Goal: Task Accomplishment & Management: Manage account settings

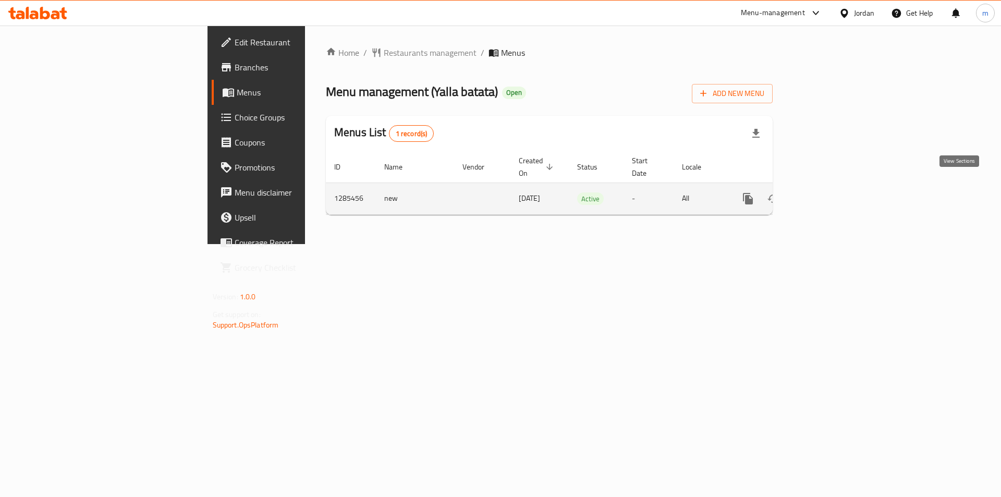
click at [835, 190] on link "enhanced table" at bounding box center [822, 198] width 25 height 25
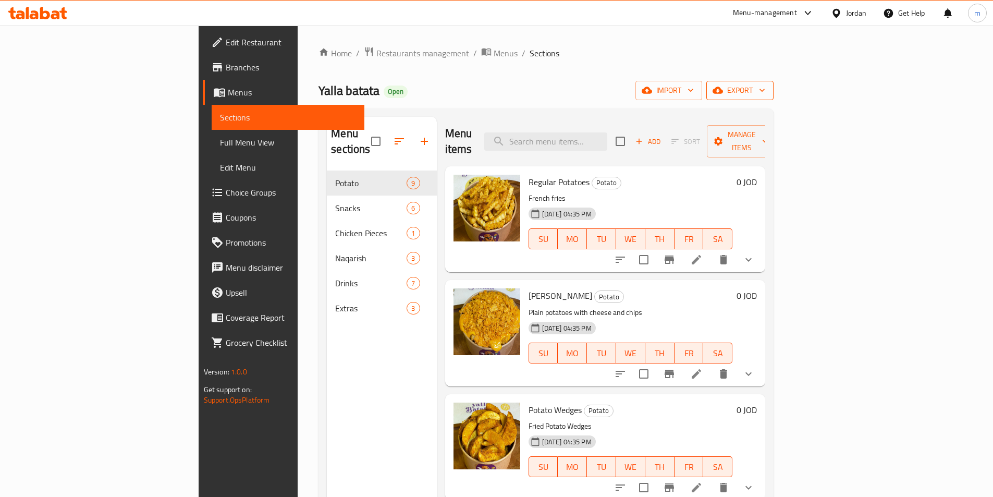
click at [765, 91] on span "export" at bounding box center [740, 90] width 51 height 13
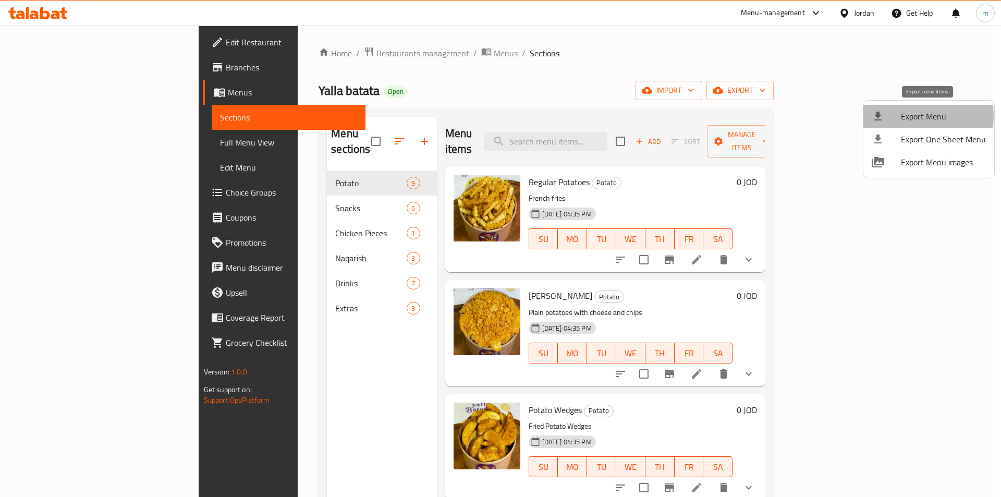
click at [924, 116] on span "Export Menu" at bounding box center [943, 116] width 85 height 13
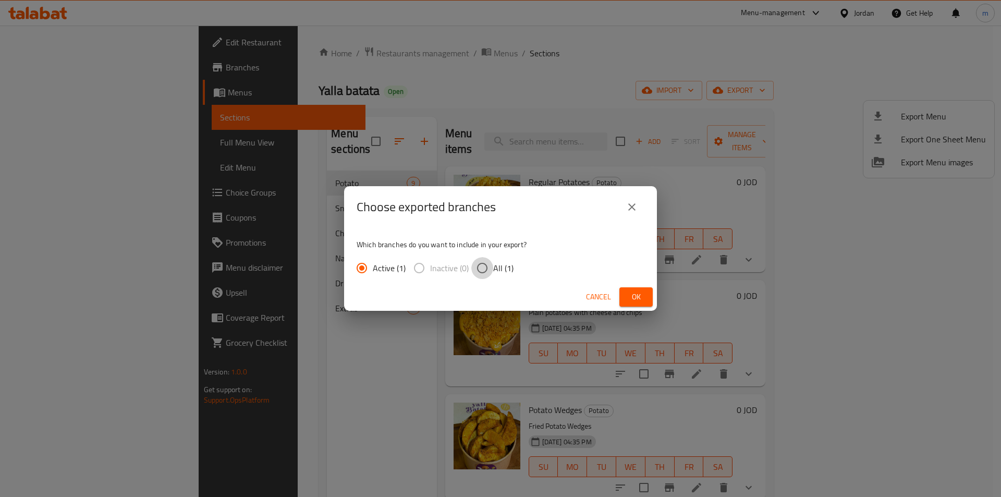
click at [490, 263] on input "All (1)" at bounding box center [482, 268] width 22 height 22
radio input "true"
click at [635, 301] on span "Ok" at bounding box center [635, 296] width 17 height 13
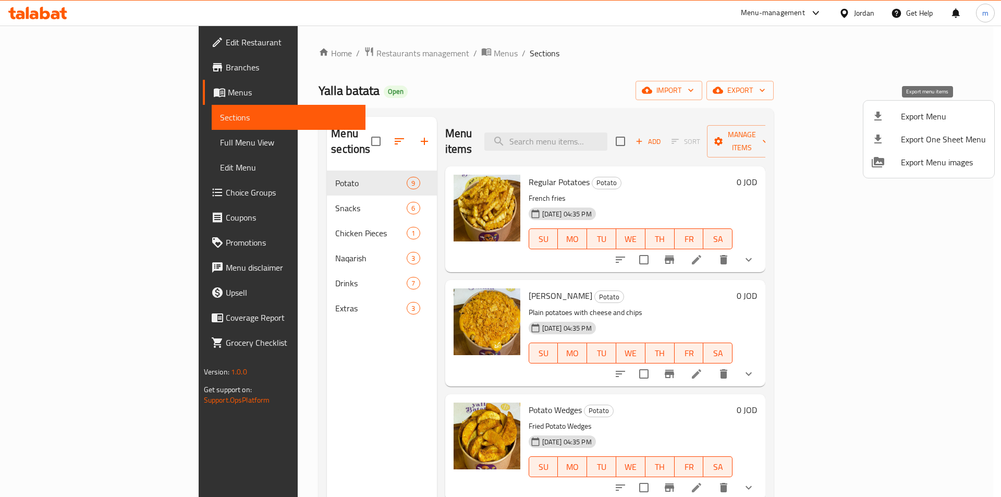
click at [941, 118] on span "Export Menu" at bounding box center [943, 116] width 85 height 13
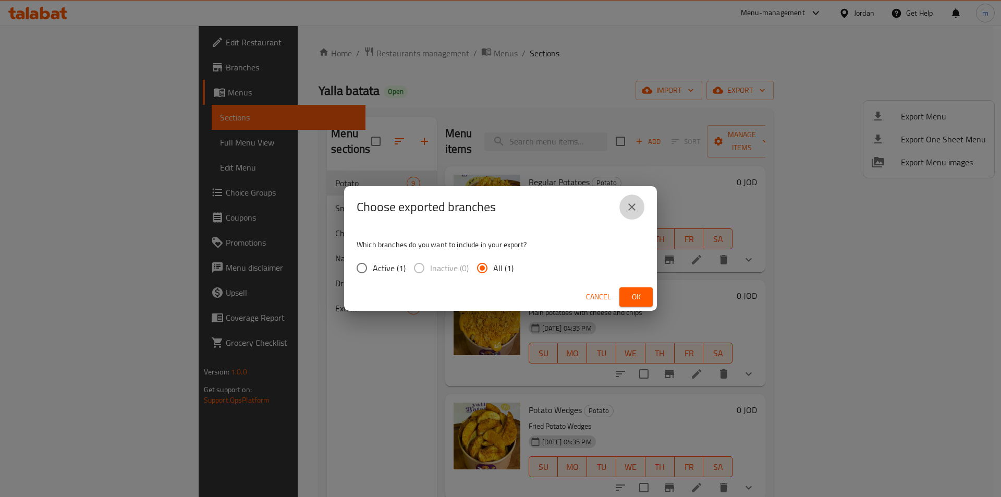
click at [635, 206] on icon "close" at bounding box center [631, 207] width 13 height 13
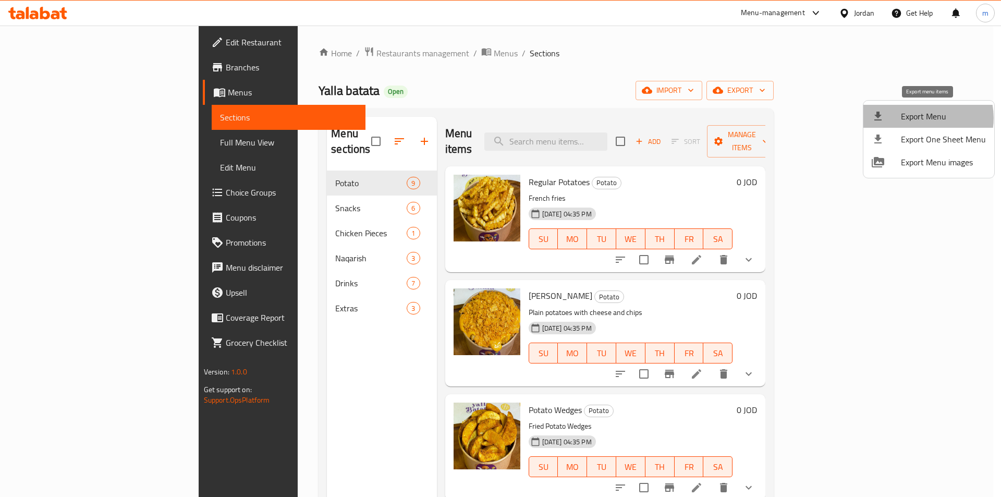
click at [921, 118] on span "Export Menu" at bounding box center [943, 116] width 85 height 13
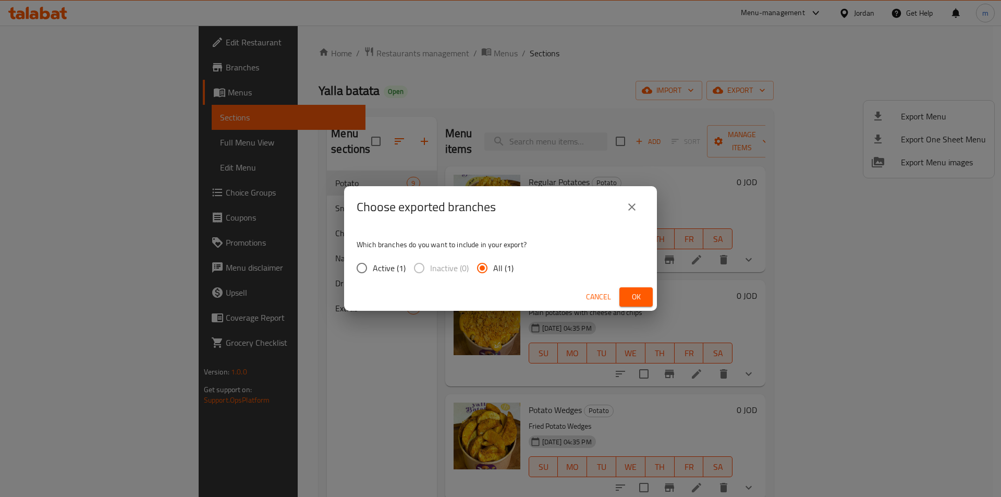
click at [645, 290] on button "Ok" at bounding box center [635, 296] width 33 height 19
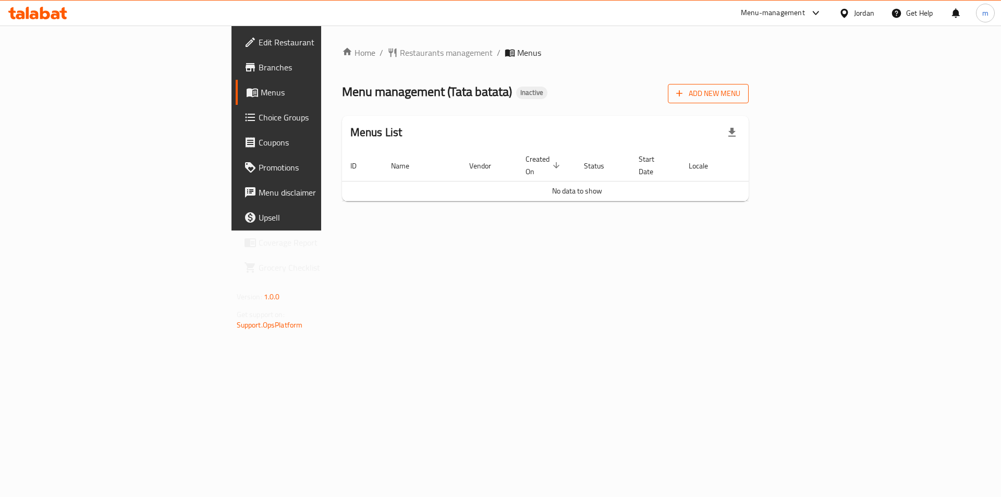
click at [740, 90] on span "Add New Menu" at bounding box center [708, 93] width 64 height 13
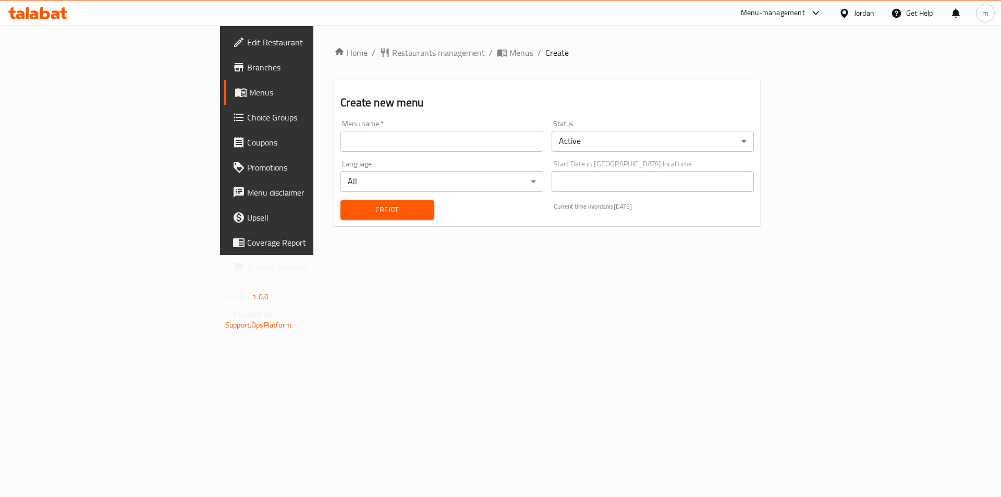
click at [346, 129] on div "Menu name   * Menu name *" at bounding box center [441, 136] width 202 height 32
click at [349, 137] on input "text" at bounding box center [441, 141] width 202 height 21
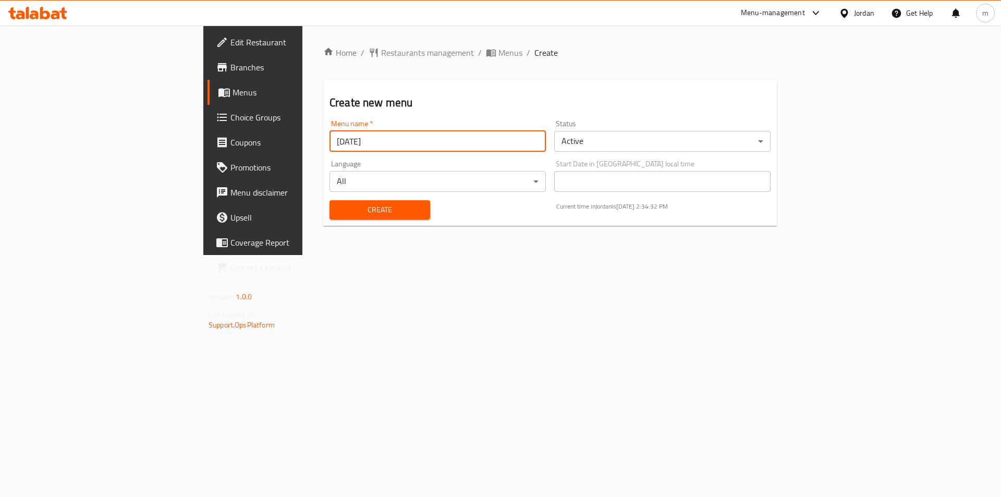
type input "13.9.2025"
click at [329, 200] on button "Create" at bounding box center [379, 209] width 101 height 19
click at [232, 94] on span "Menus" at bounding box center [297, 92] width 130 height 13
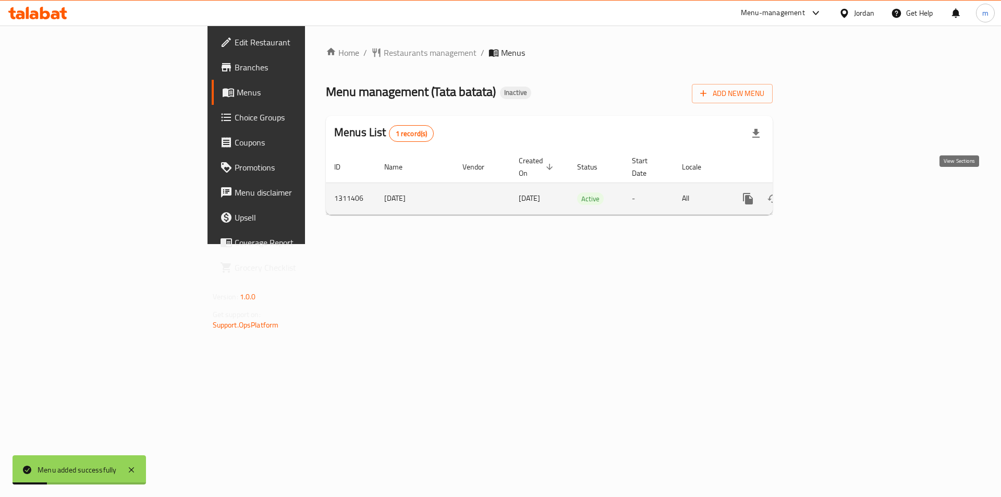
click at [829, 192] on icon "enhanced table" at bounding box center [823, 198] width 13 height 13
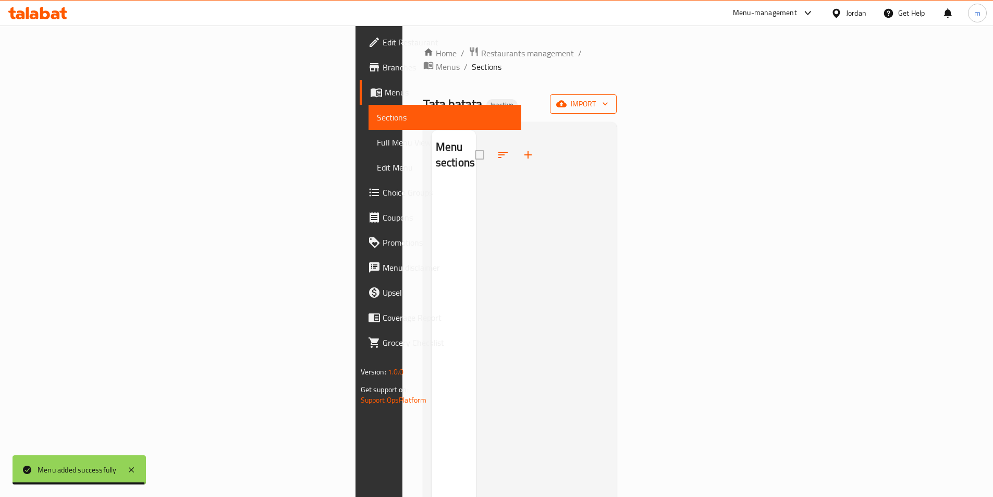
click at [608, 97] on span "import" at bounding box center [583, 103] width 50 height 13
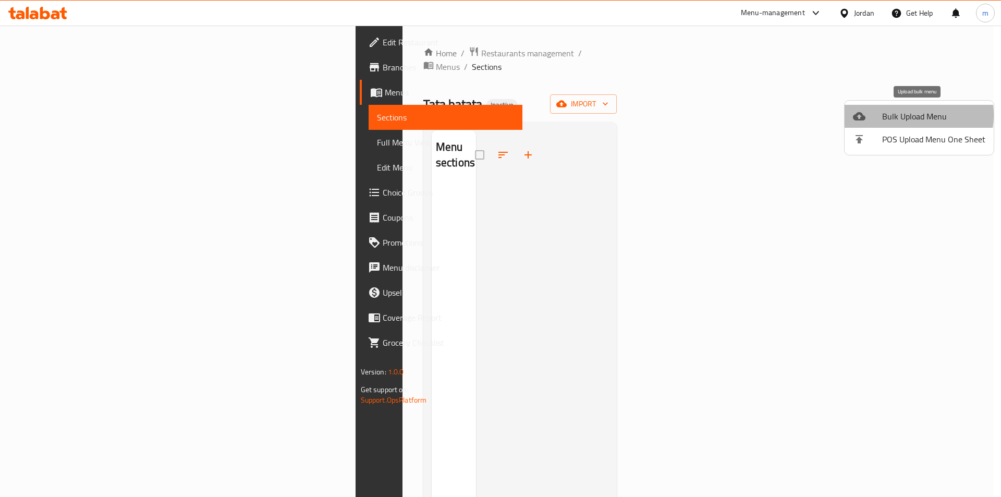
click at [905, 115] on span "Bulk Upload Menu" at bounding box center [933, 116] width 103 height 13
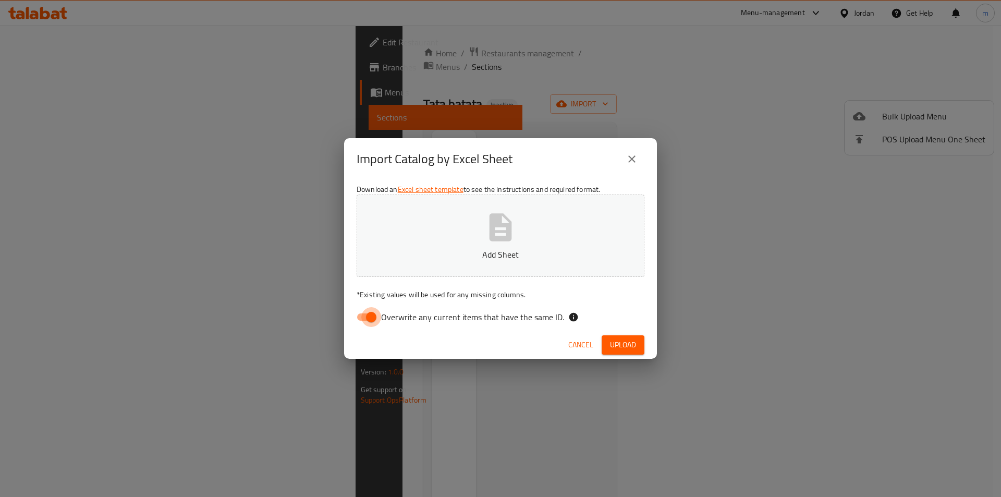
click at [366, 315] on input "Overwrite any current items that have the same ID." at bounding box center [370, 317] width 59 height 20
checkbox input "false"
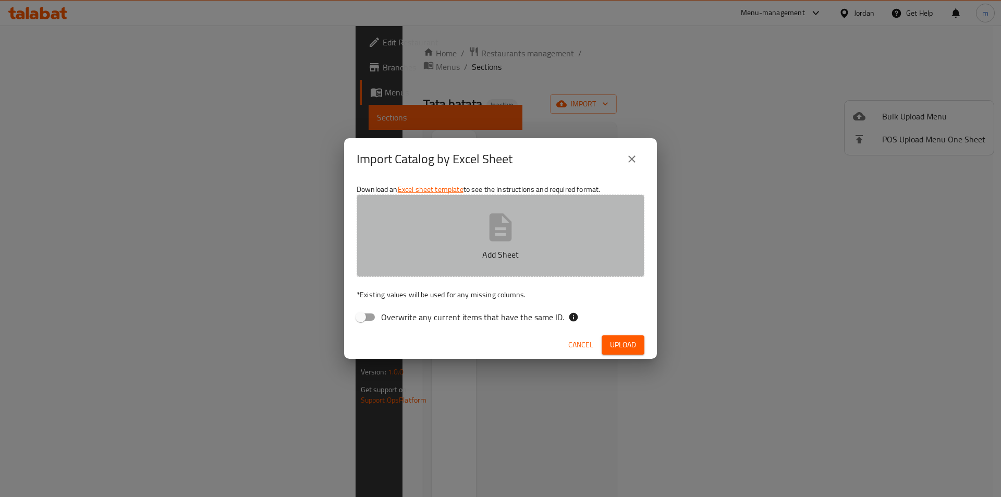
click at [438, 225] on button "Add Sheet" at bounding box center [500, 235] width 288 height 82
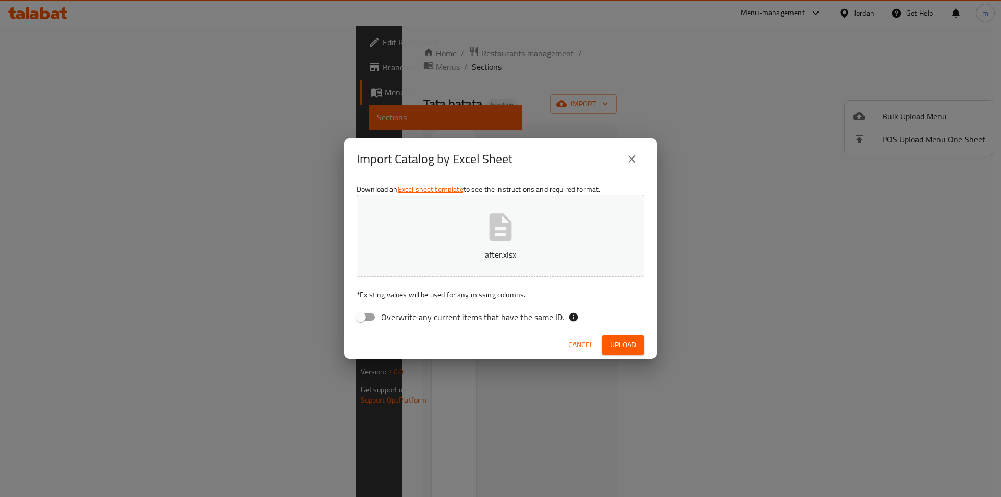
click at [634, 348] on span "Upload" at bounding box center [623, 344] width 26 height 13
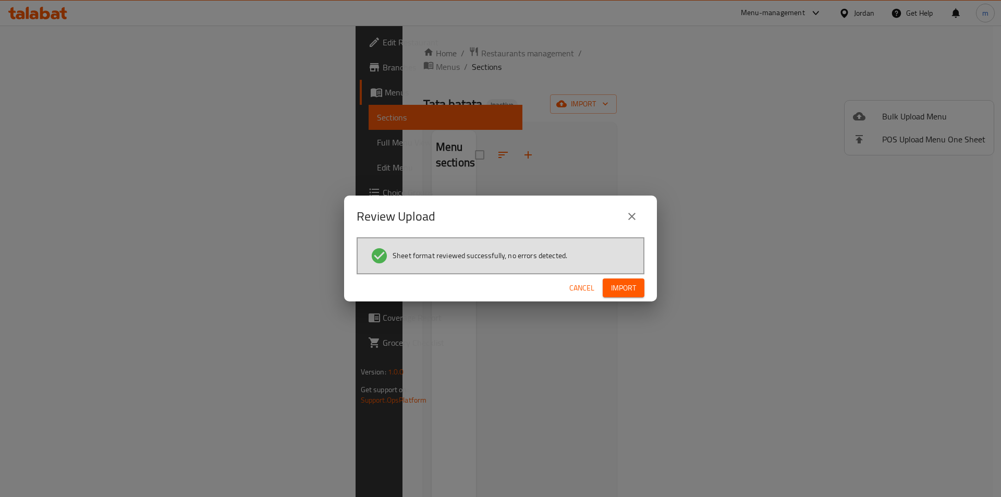
drag, startPoint x: 622, startPoint y: 285, endPoint x: 680, endPoint y: 269, distance: 59.8
click at [622, 285] on span "Import" at bounding box center [623, 287] width 25 height 13
click at [629, 290] on span "Import" at bounding box center [623, 287] width 25 height 13
click at [638, 215] on button "close" at bounding box center [631, 216] width 25 height 25
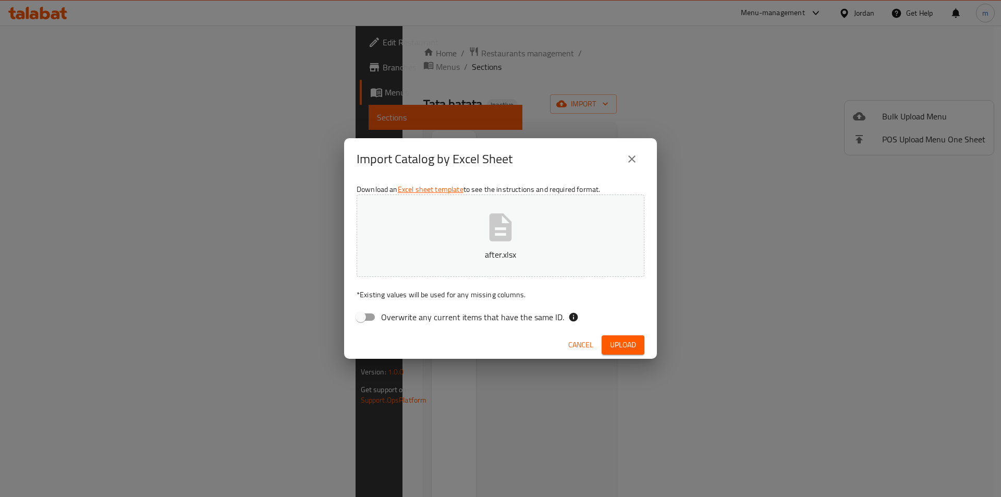
click at [623, 345] on span "Upload" at bounding box center [623, 344] width 26 height 13
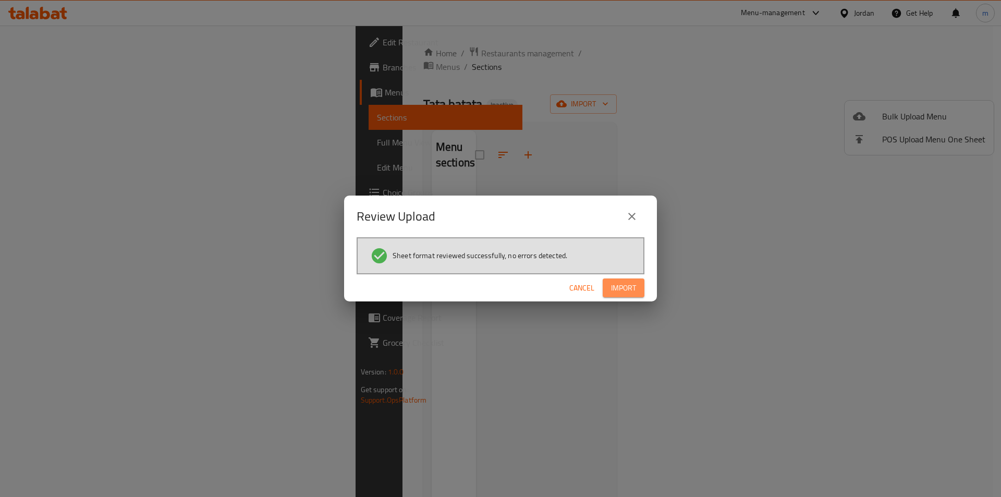
click at [627, 287] on span "Import" at bounding box center [623, 287] width 25 height 13
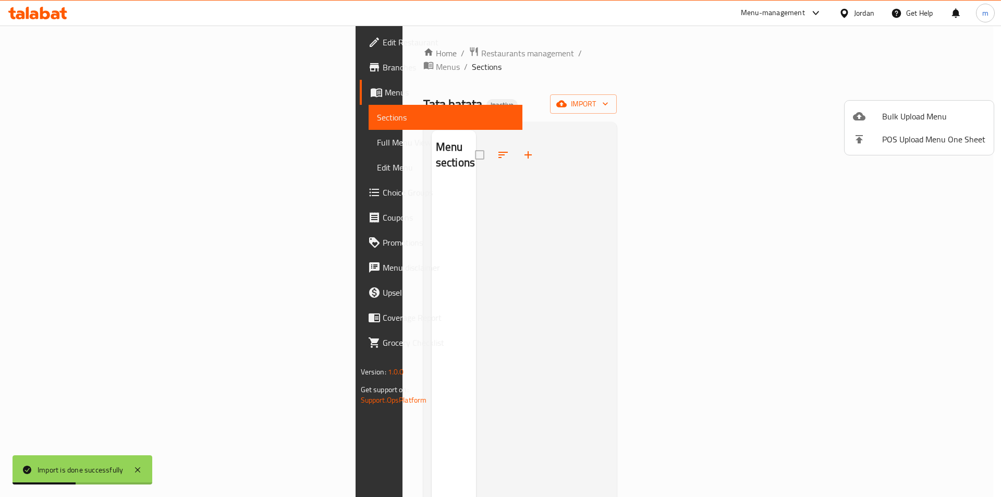
click at [317, 243] on div at bounding box center [500, 248] width 1001 height 497
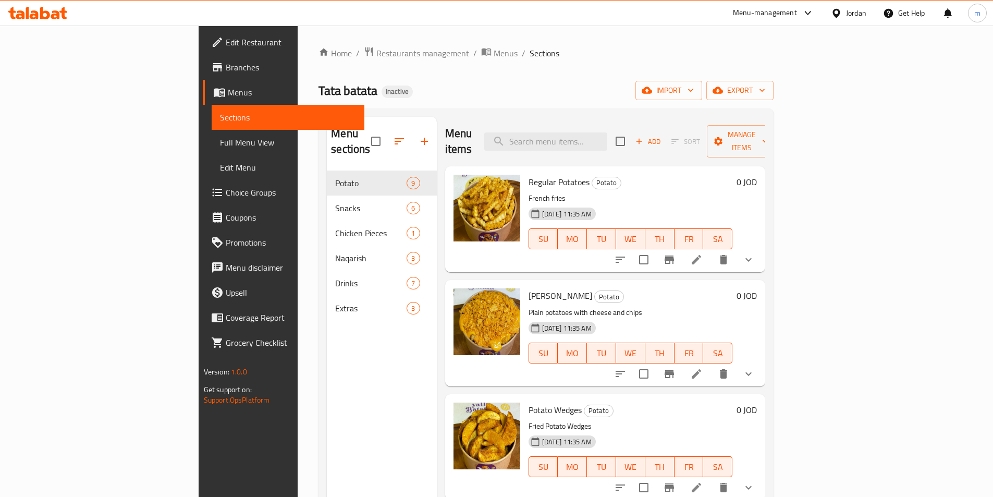
click at [203, 74] on link "Branches" at bounding box center [284, 67] width 162 height 25
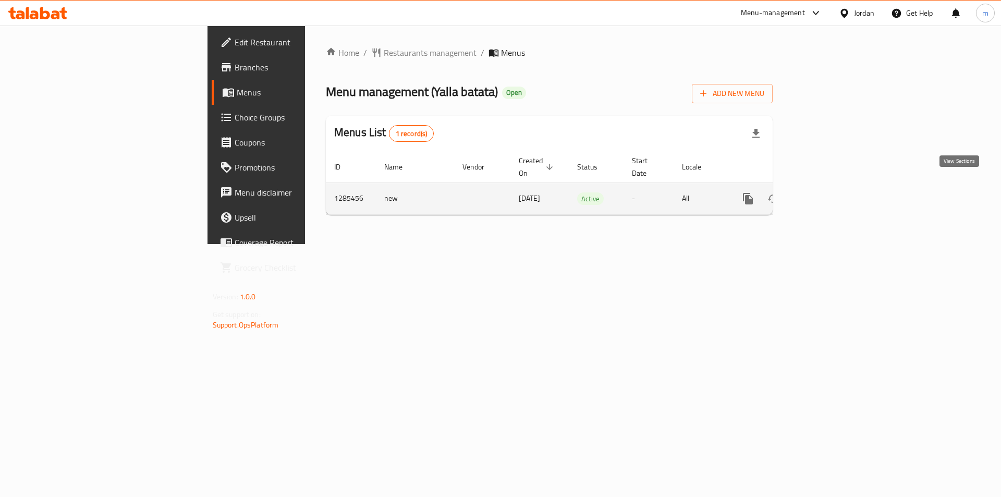
click at [828, 194] on icon "enhanced table" at bounding box center [822, 198] width 9 height 9
click at [829, 192] on icon "enhanced table" at bounding box center [823, 198] width 13 height 13
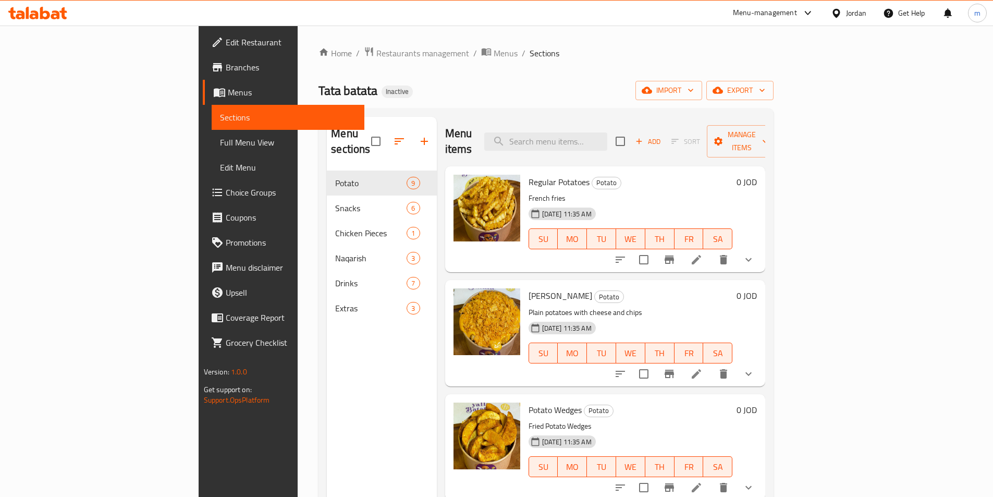
click at [220, 145] on span "Full Menu View" at bounding box center [288, 142] width 136 height 13
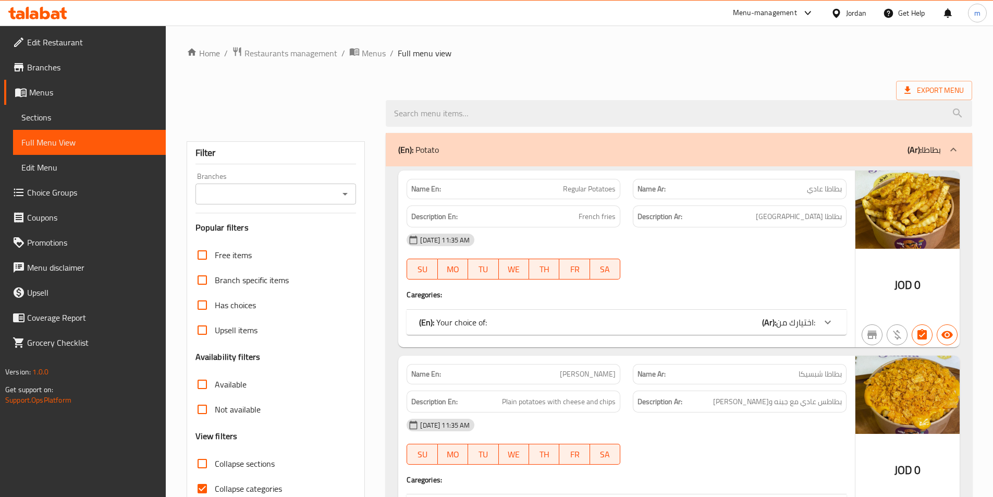
scroll to position [52, 0]
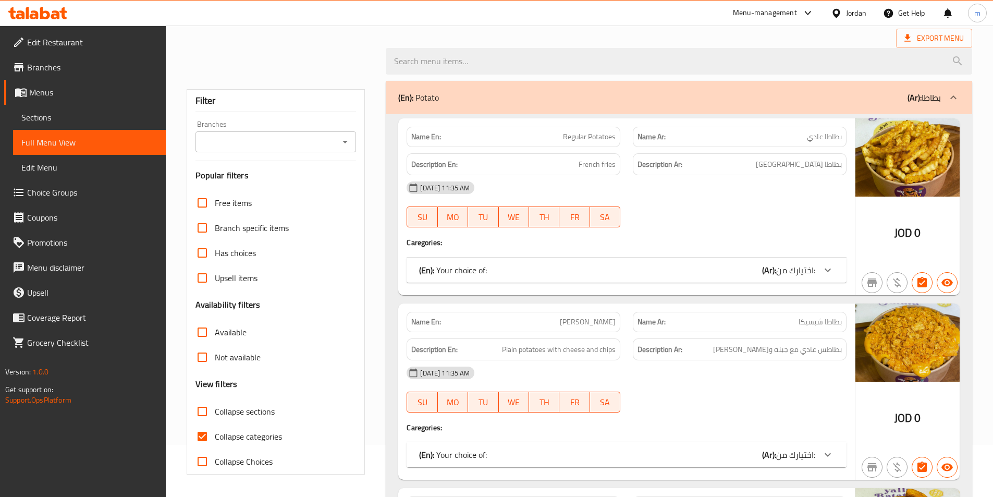
click at [240, 432] on span "Collapse categories" at bounding box center [248, 436] width 67 height 13
click at [215, 432] on input "Collapse categories" at bounding box center [202, 436] width 25 height 25
checkbox input "false"
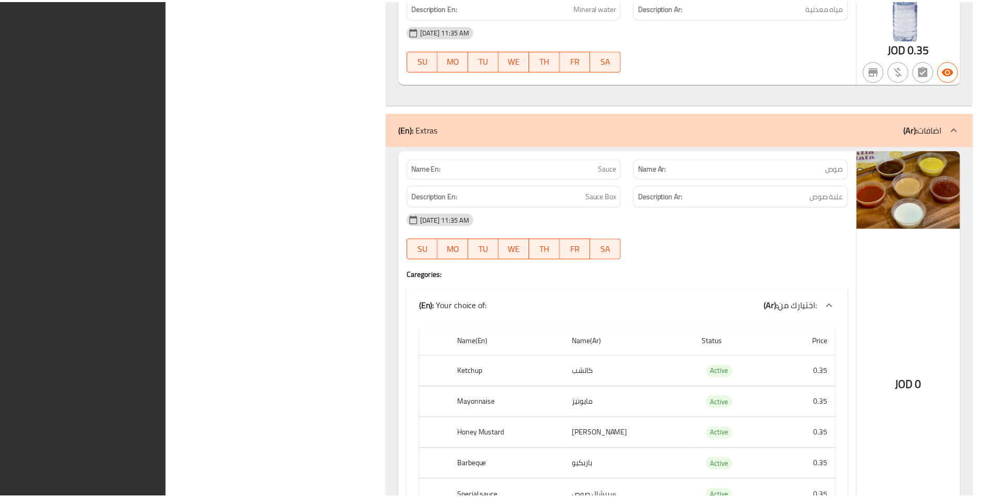
scroll to position [12914, 0]
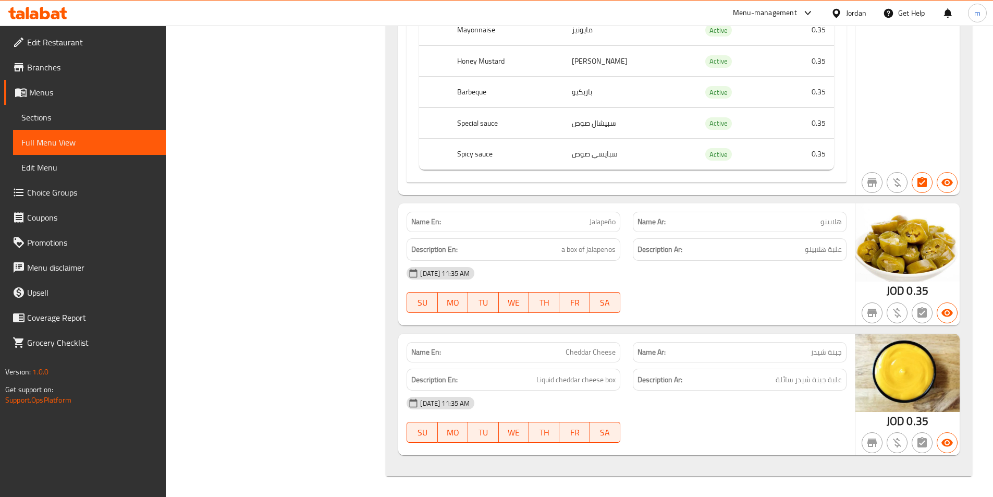
click at [66, 47] on span "Edit Restaurant" at bounding box center [92, 42] width 130 height 13
